Goal: Task Accomplishment & Management: Manage account settings

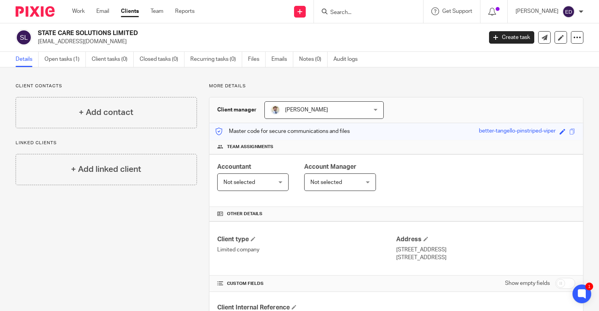
click at [69, 11] on div "Work Email Clients Team Reports Work Email Clients Team Reports Settings" at bounding box center [135, 11] width 142 height 23
click at [89, 14] on ul "Work Email Clients Team Reports" at bounding box center [139, 11] width 134 height 8
click at [81, 12] on link "Work" at bounding box center [78, 11] width 12 height 8
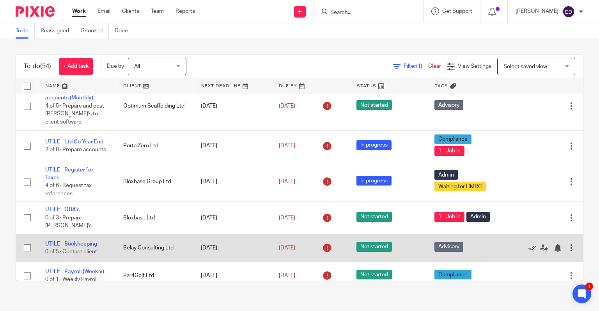
scroll to position [468, 0]
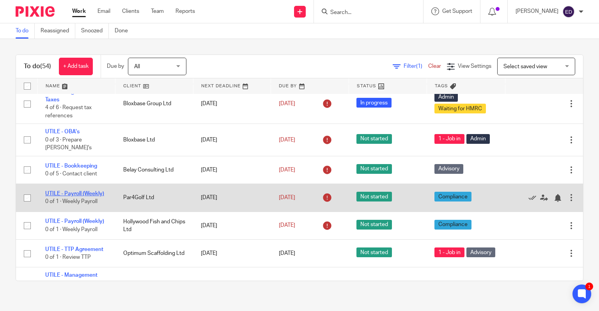
click at [85, 191] on link "UTILE - Payroll (Weekly)" at bounding box center [74, 193] width 59 height 5
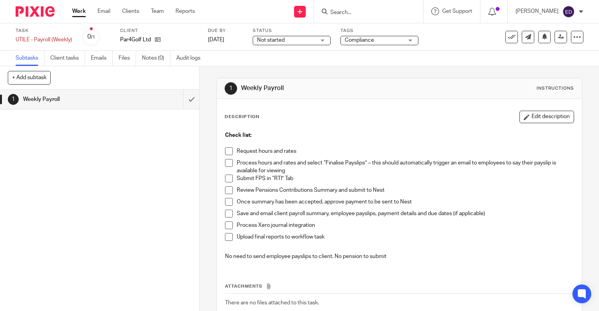
click at [226, 150] on span at bounding box center [229, 151] width 8 height 8
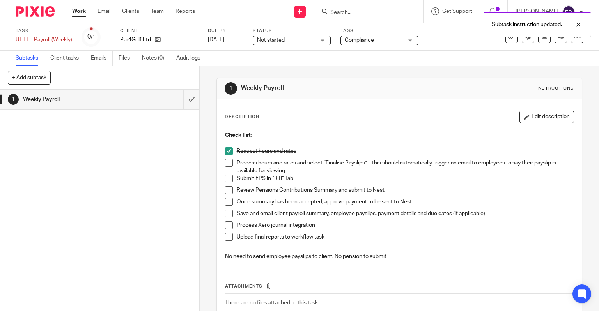
click at [226, 166] on span at bounding box center [229, 163] width 8 height 8
click at [226, 178] on span at bounding box center [229, 179] width 8 height 8
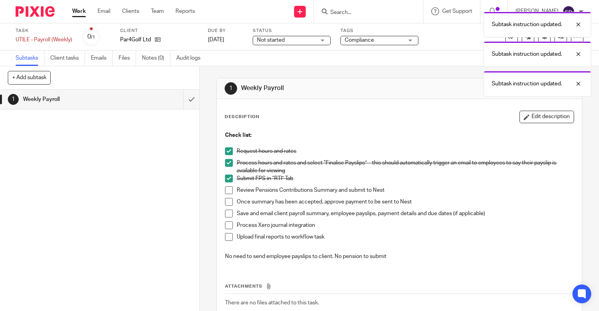
click at [227, 195] on li "Review Pensions Contributions Summary and submit to Nest" at bounding box center [399, 192] width 349 height 12
click at [227, 206] on li "Once summary has been accepted, approve payment to be sent to Nest" at bounding box center [399, 204] width 349 height 12
click at [230, 189] on li "Review Pensions Contributions Summary and submit to Nest" at bounding box center [399, 192] width 349 height 12
click at [225, 200] on span at bounding box center [229, 202] width 8 height 8
click at [225, 191] on span at bounding box center [229, 190] width 8 height 8
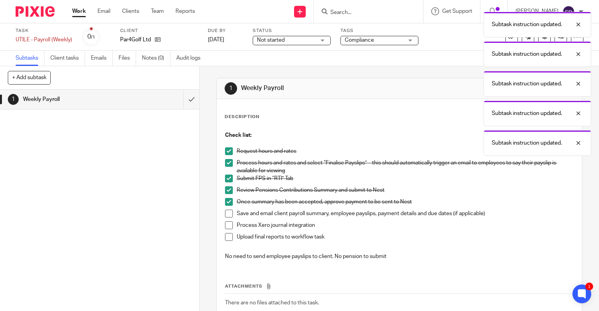
click at [227, 215] on span at bounding box center [229, 214] width 8 height 8
click at [227, 228] on span at bounding box center [229, 225] width 8 height 8
click at [225, 238] on span at bounding box center [229, 237] width 8 height 8
click at [505, 38] on div "Subtask instruction updated. Subtask instruction updated. Subtask instruction u…" at bounding box center [445, 82] width 292 height 148
click at [504, 39] on div "Subtask instruction updated. Subtask instruction updated. Subtask instruction u…" at bounding box center [445, 82] width 292 height 148
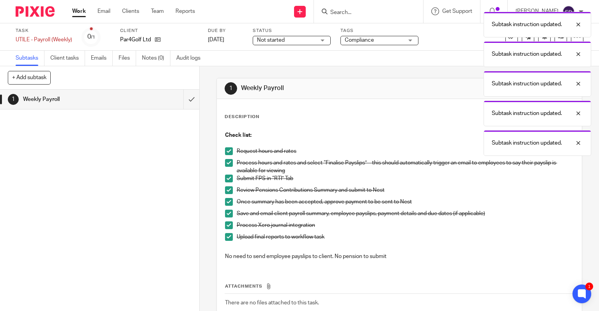
click at [446, 53] on div "Subtask instruction updated. Subtask instruction updated. Subtask instruction u…" at bounding box center [445, 82] width 292 height 148
click at [577, 25] on div at bounding box center [572, 24] width 21 height 9
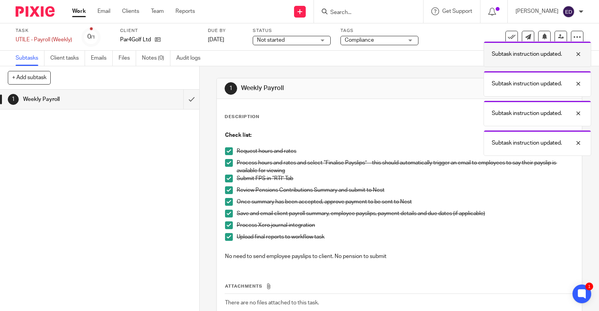
click at [504, 41] on div "Subtask instruction updated." at bounding box center [537, 54] width 108 height 26
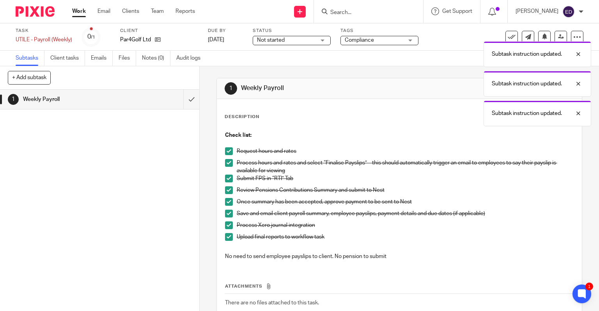
click at [504, 41] on div "Subtask instruction updated." at bounding box center [537, 54] width 108 height 26
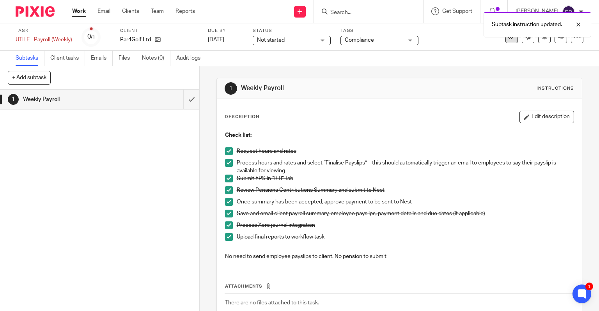
click at [509, 42] on button at bounding box center [511, 37] width 12 height 12
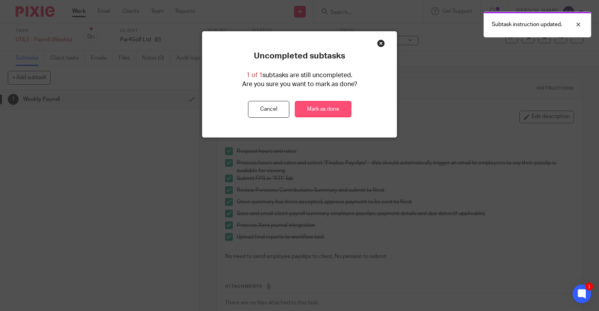
click at [331, 106] on link "Mark as done" at bounding box center [323, 109] width 57 height 17
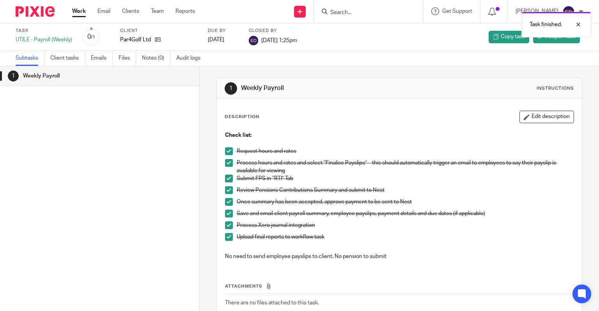
click at [85, 12] on link "Work" at bounding box center [79, 11] width 14 height 8
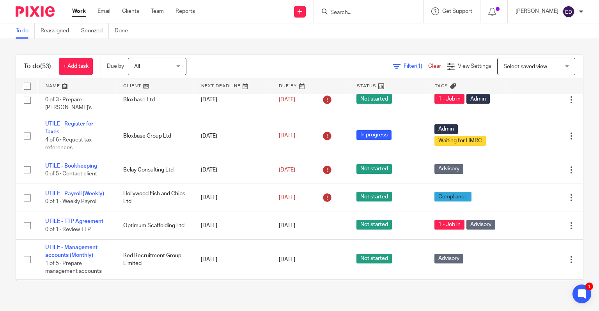
scroll to position [507, 0]
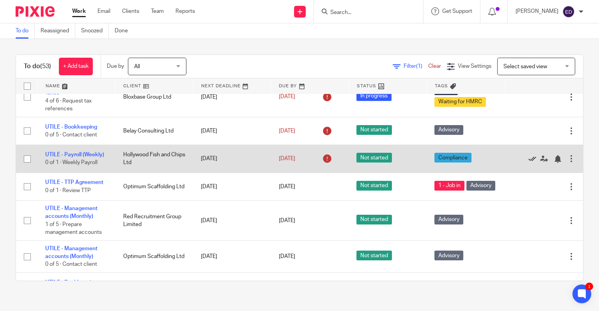
click at [528, 155] on icon at bounding box center [532, 159] width 8 height 8
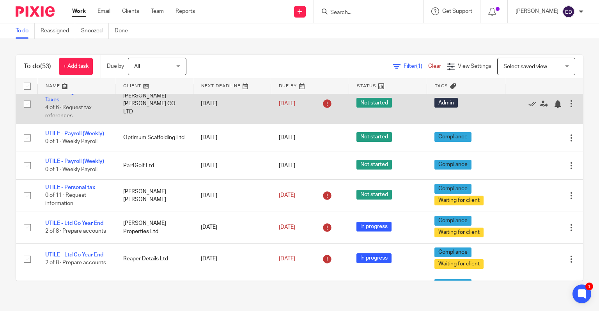
scroll to position [897, 0]
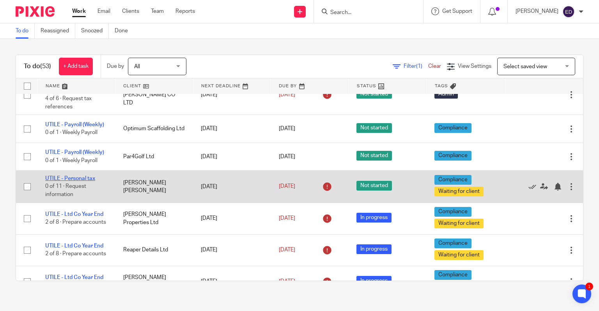
click at [78, 176] on link "UTILE - Personal tax" at bounding box center [70, 178] width 50 height 5
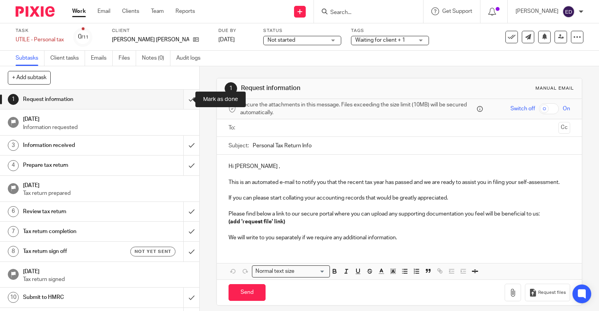
click at [181, 100] on input "submit" at bounding box center [99, 99] width 199 height 19
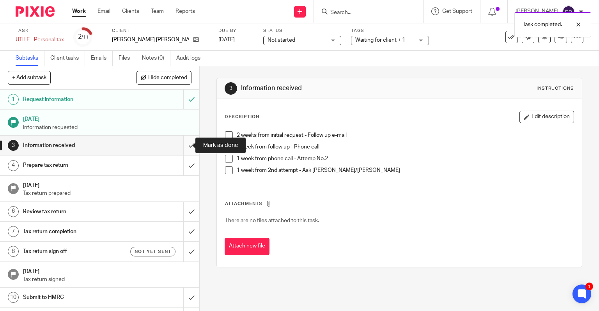
click at [187, 147] on input "submit" at bounding box center [99, 145] width 199 height 19
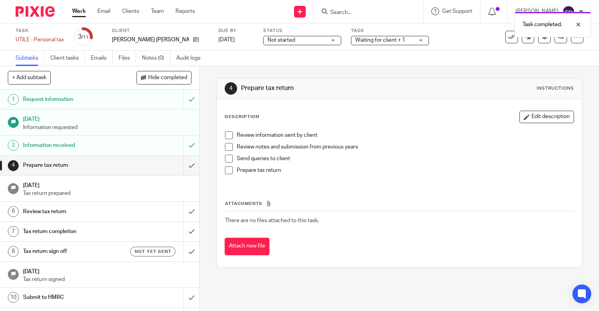
click at [225, 134] on span at bounding box center [229, 135] width 8 height 8
click at [225, 149] on span at bounding box center [229, 147] width 8 height 8
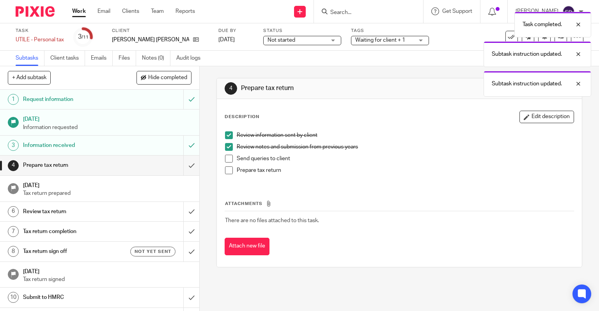
click at [226, 163] on li "Send queries to client" at bounding box center [399, 161] width 349 height 12
click at [226, 170] on span at bounding box center [229, 170] width 8 height 8
click at [227, 160] on span at bounding box center [229, 159] width 8 height 8
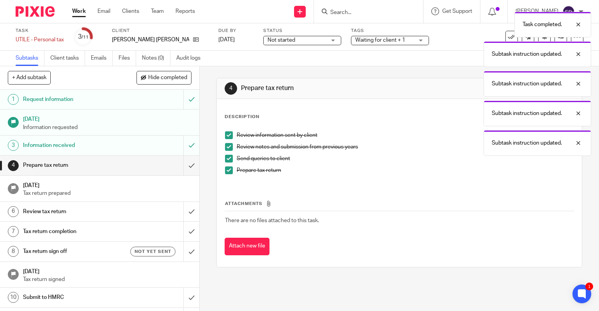
click at [347, 38] on div "Task completed. Subtask instruction updated. Subtask instruction updated. Subta…" at bounding box center [445, 82] width 292 height 148
click at [402, 40] on div "Task completed. Subtask instruction updated. Subtask instruction updated. Subta…" at bounding box center [445, 82] width 292 height 148
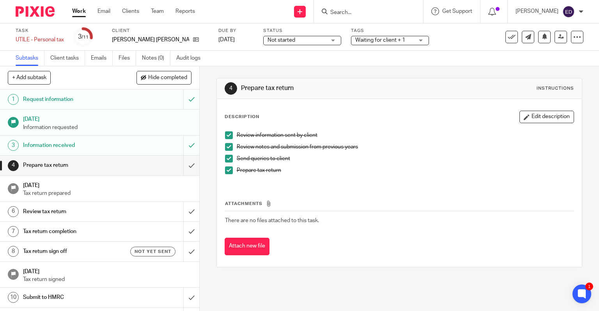
click at [401, 38] on div "Waiting for client + 1" at bounding box center [390, 40] width 78 height 9
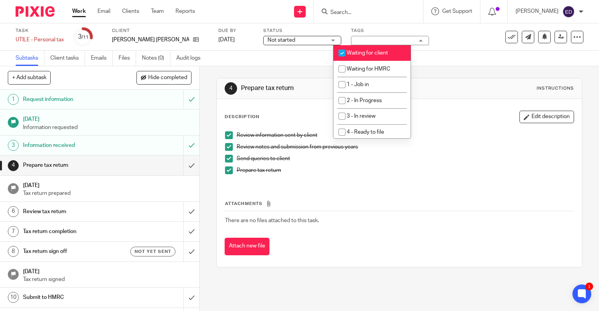
click at [373, 57] on li "Waiting for client" at bounding box center [371, 53] width 77 height 16
checkbox input "false"
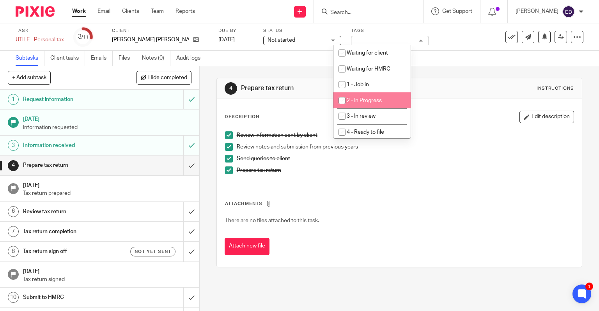
click at [365, 103] on span "2 - In Progress" at bounding box center [364, 100] width 35 height 5
checkbox input "true"
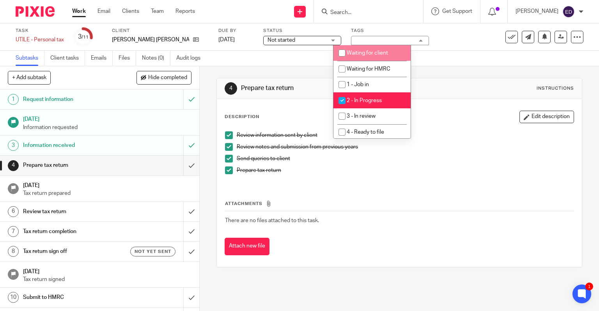
click at [294, 43] on span "Not started" at bounding box center [296, 40] width 58 height 8
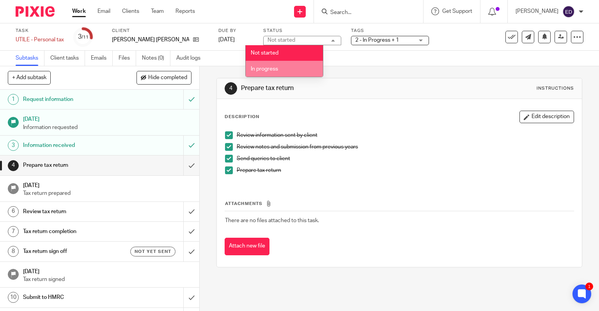
click at [283, 66] on li "In progress" at bounding box center [284, 69] width 77 height 16
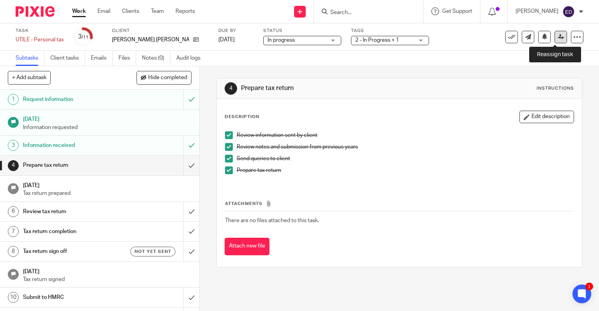
click at [558, 40] on icon at bounding box center [561, 37] width 6 height 6
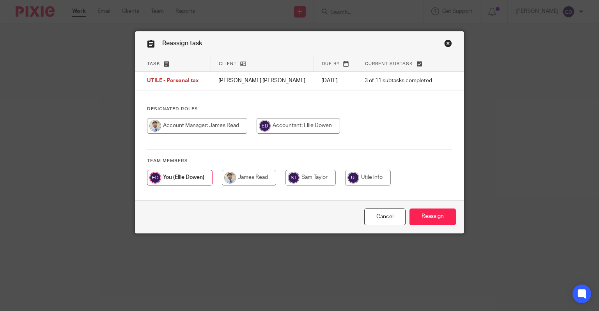
click at [226, 127] on input "radio" at bounding box center [197, 126] width 100 height 16
radio input "true"
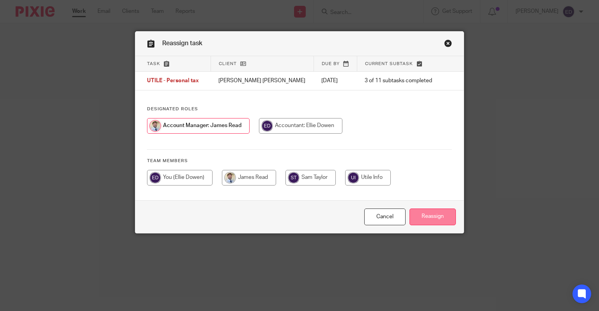
click at [423, 217] on input "Reassign" at bounding box center [432, 217] width 46 height 17
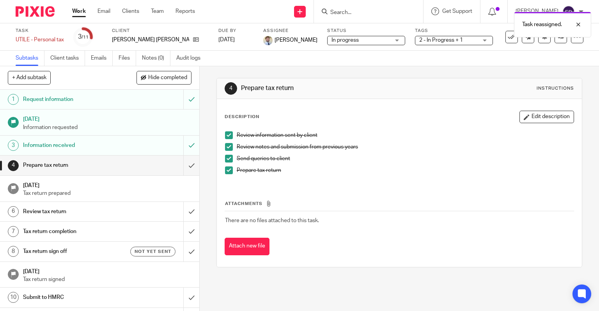
click at [85, 14] on link "Work" at bounding box center [79, 11] width 14 height 8
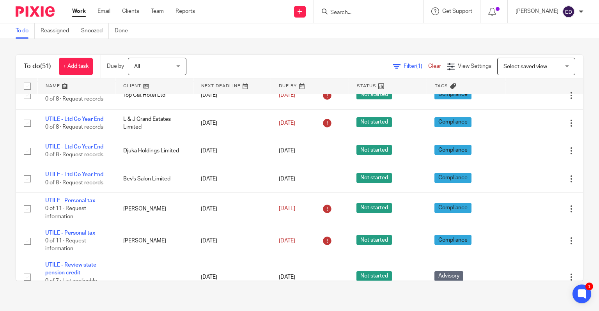
scroll to position [1458, 0]
